Goal: Navigation & Orientation: Find specific page/section

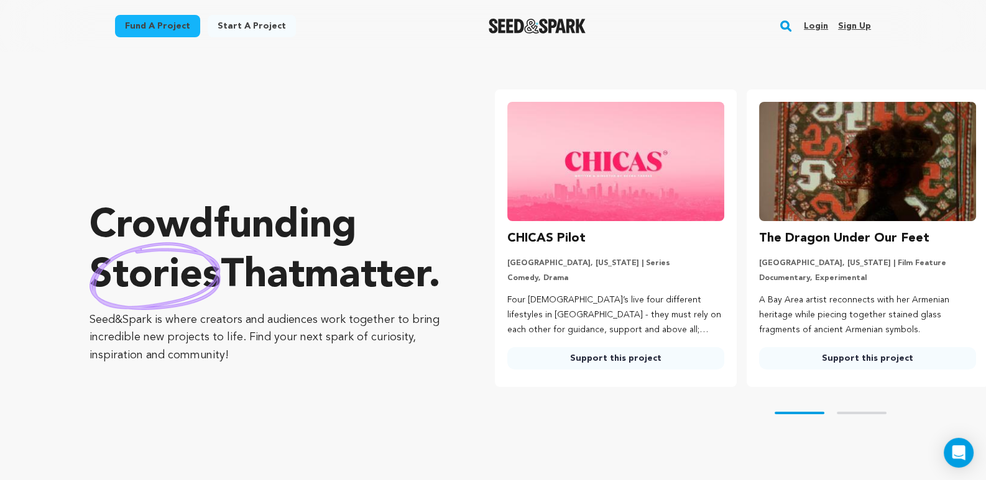
click at [813, 27] on link "Login" at bounding box center [816, 26] width 24 height 20
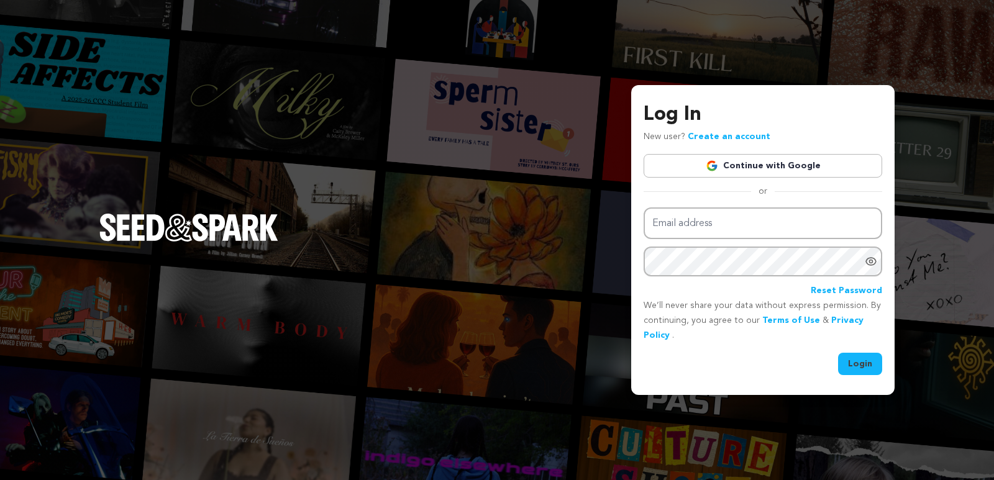
click at [713, 167] on img at bounding box center [712, 166] width 12 height 12
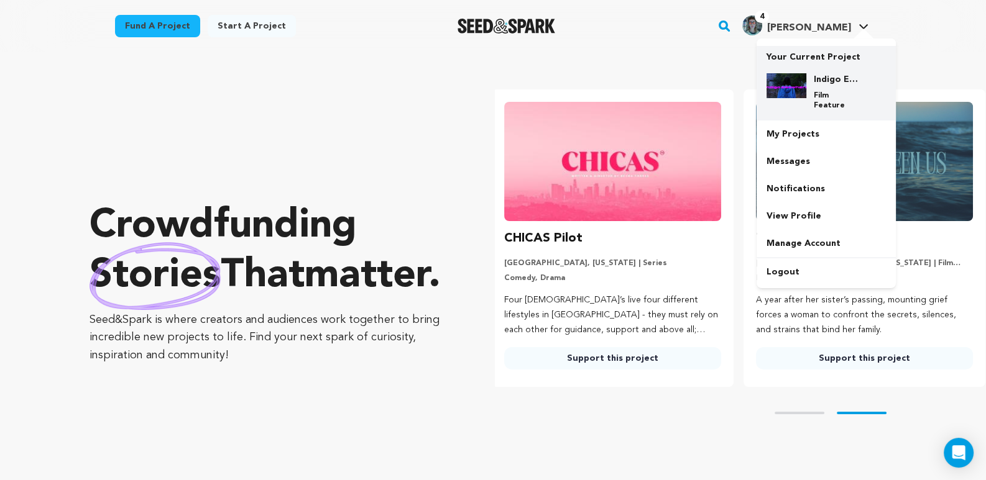
click at [835, 81] on h4 "Indigo Elsewhere" at bounding box center [835, 79] width 45 height 12
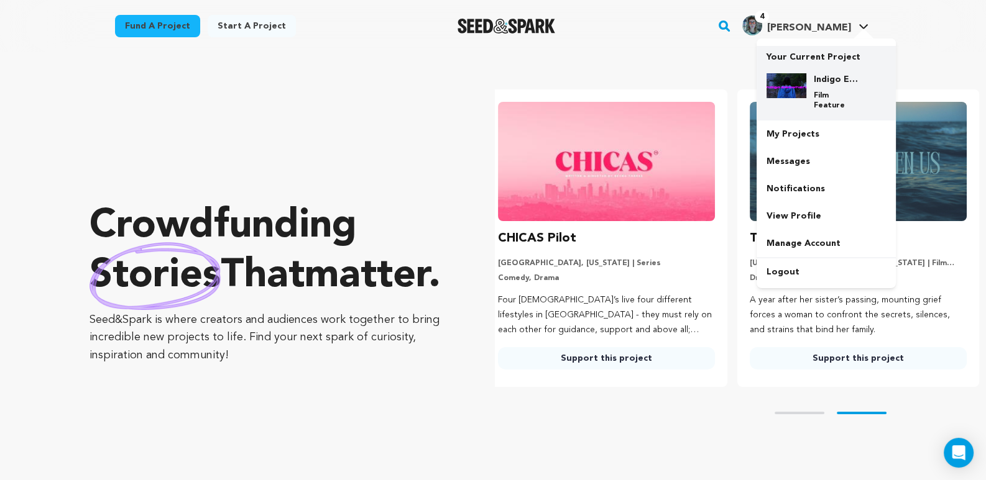
scroll to position [0, 261]
